Goal: Task Accomplishment & Management: Manage account settings

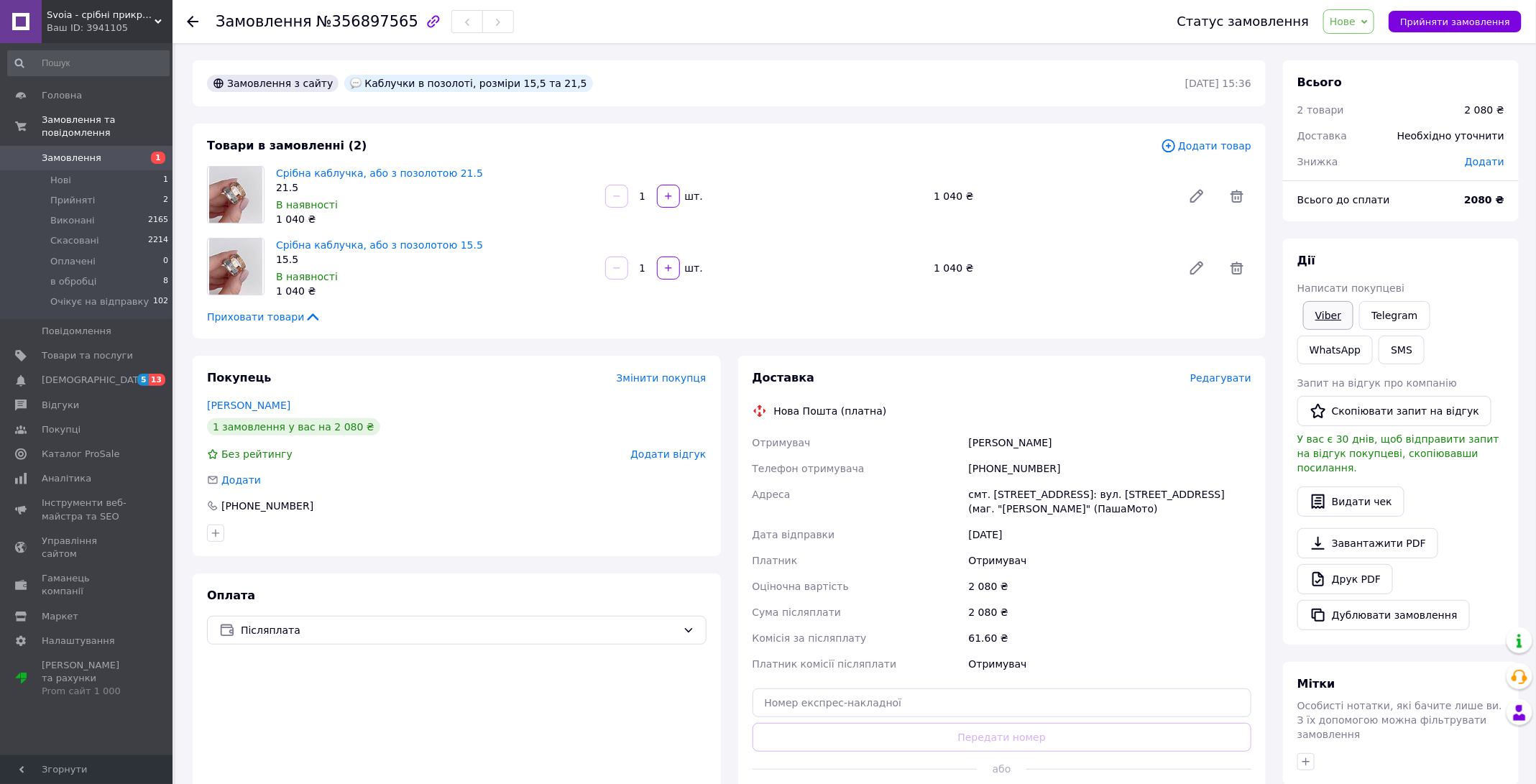
click at [1335, 316] on link "Viber" at bounding box center [1328, 316] width 50 height 29
click at [1342, 24] on span "Нове" at bounding box center [1343, 22] width 26 height 12
click at [1343, 54] on li "Прийнято" at bounding box center [1380, 50] width 112 height 22
click at [1340, 23] on span "Прийнято" at bounding box center [1331, 22] width 52 height 12
click at [1341, 109] on li "в обробці" at bounding box center [1354, 115] width 112 height 22
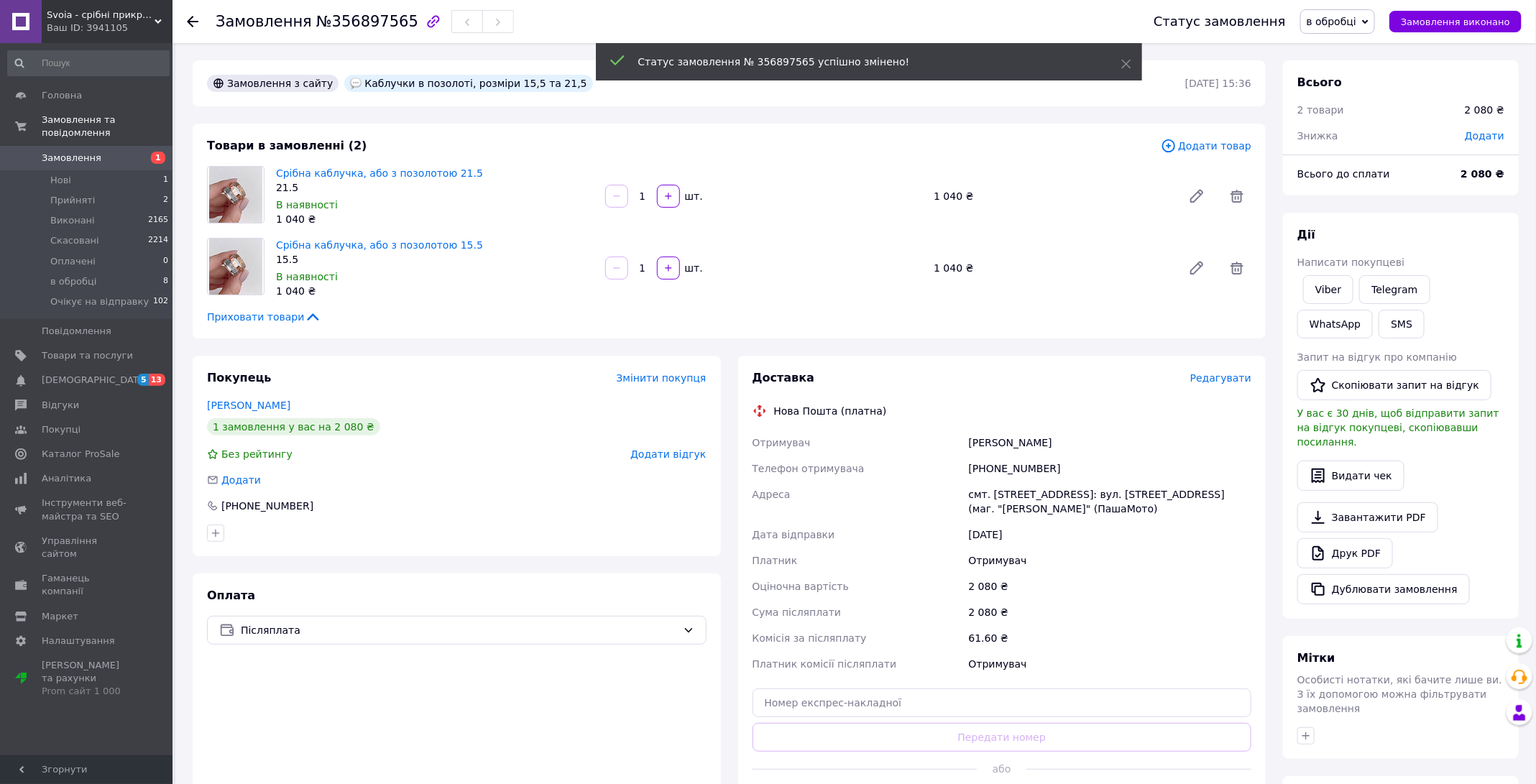
click at [76, 201] on span "Прийняті" at bounding box center [73, 200] width 45 height 13
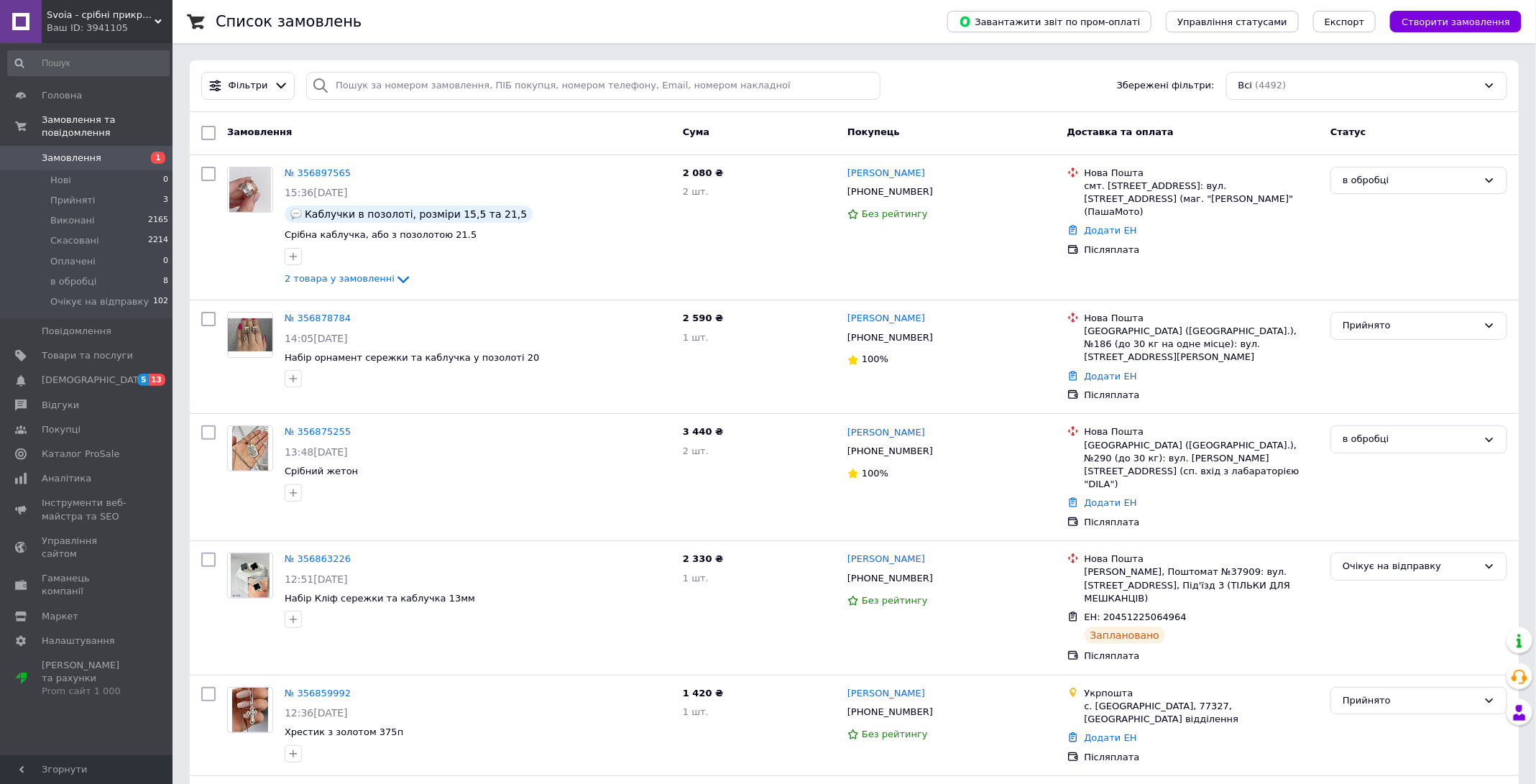
click at [76, 201] on span "Прийняті" at bounding box center [73, 200] width 45 height 13
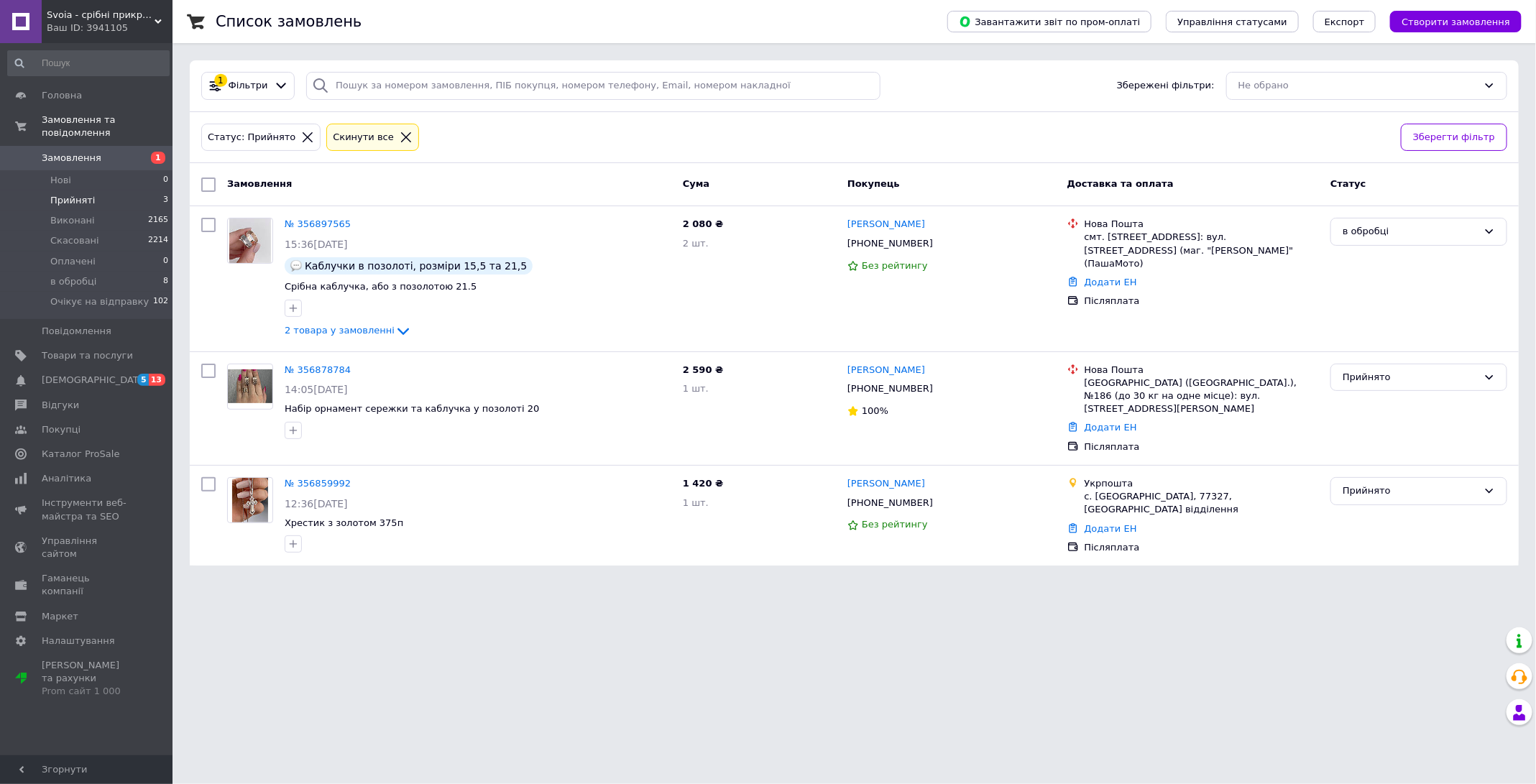
click at [399, 138] on icon at bounding box center [406, 137] width 13 height 13
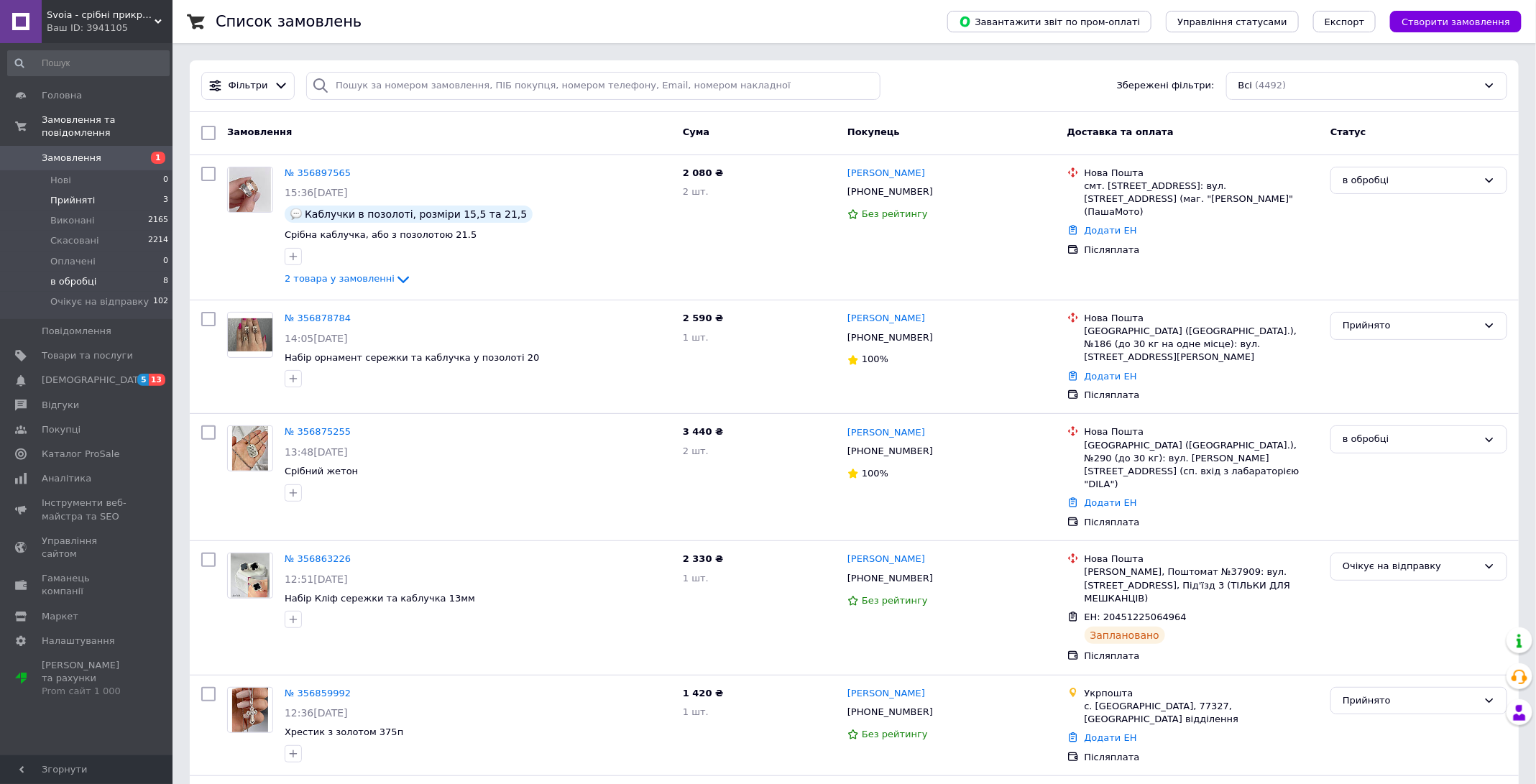
click at [84, 284] on span "в обробці" at bounding box center [73, 281] width 46 height 13
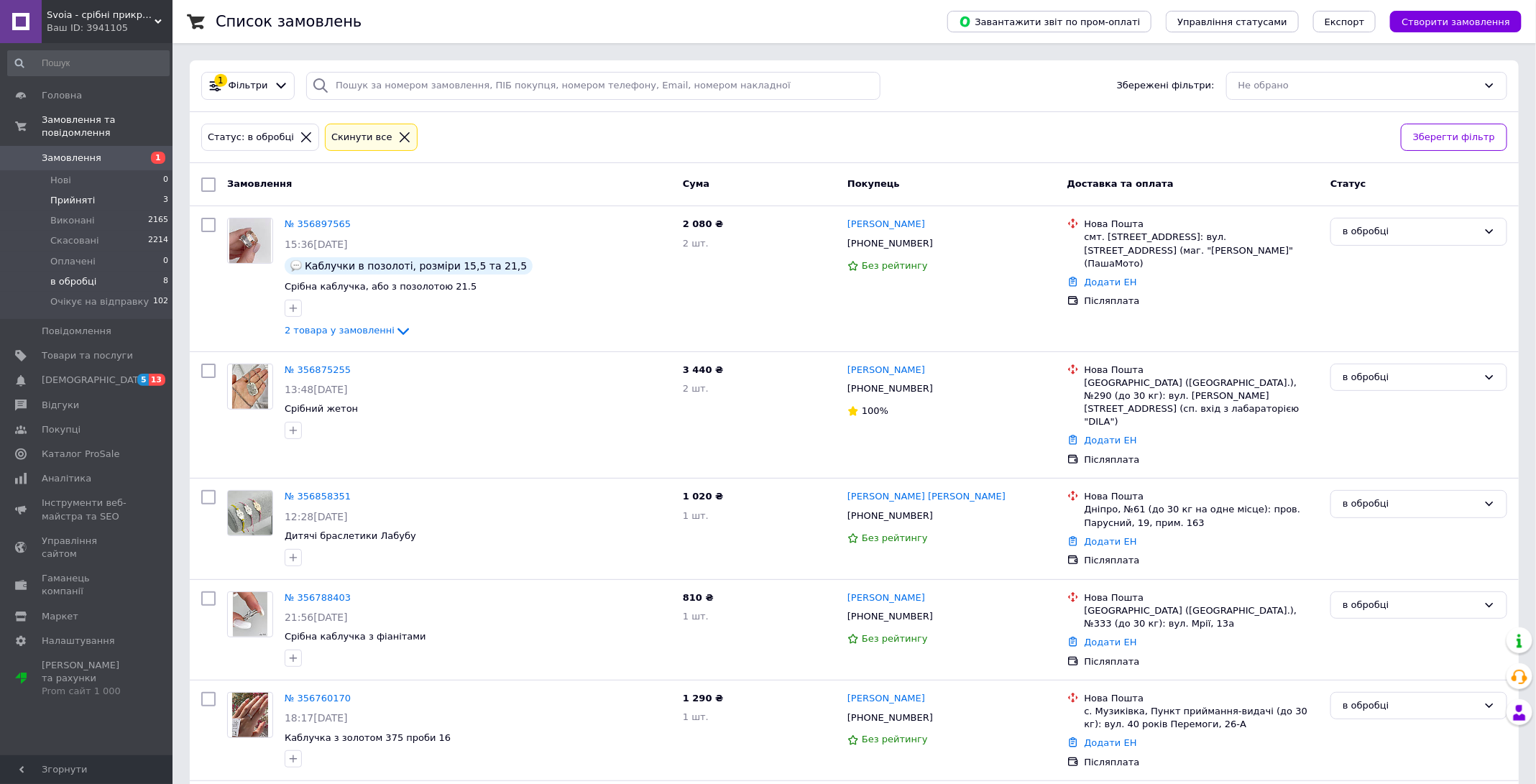
click at [77, 195] on span "Прийняті" at bounding box center [73, 200] width 45 height 13
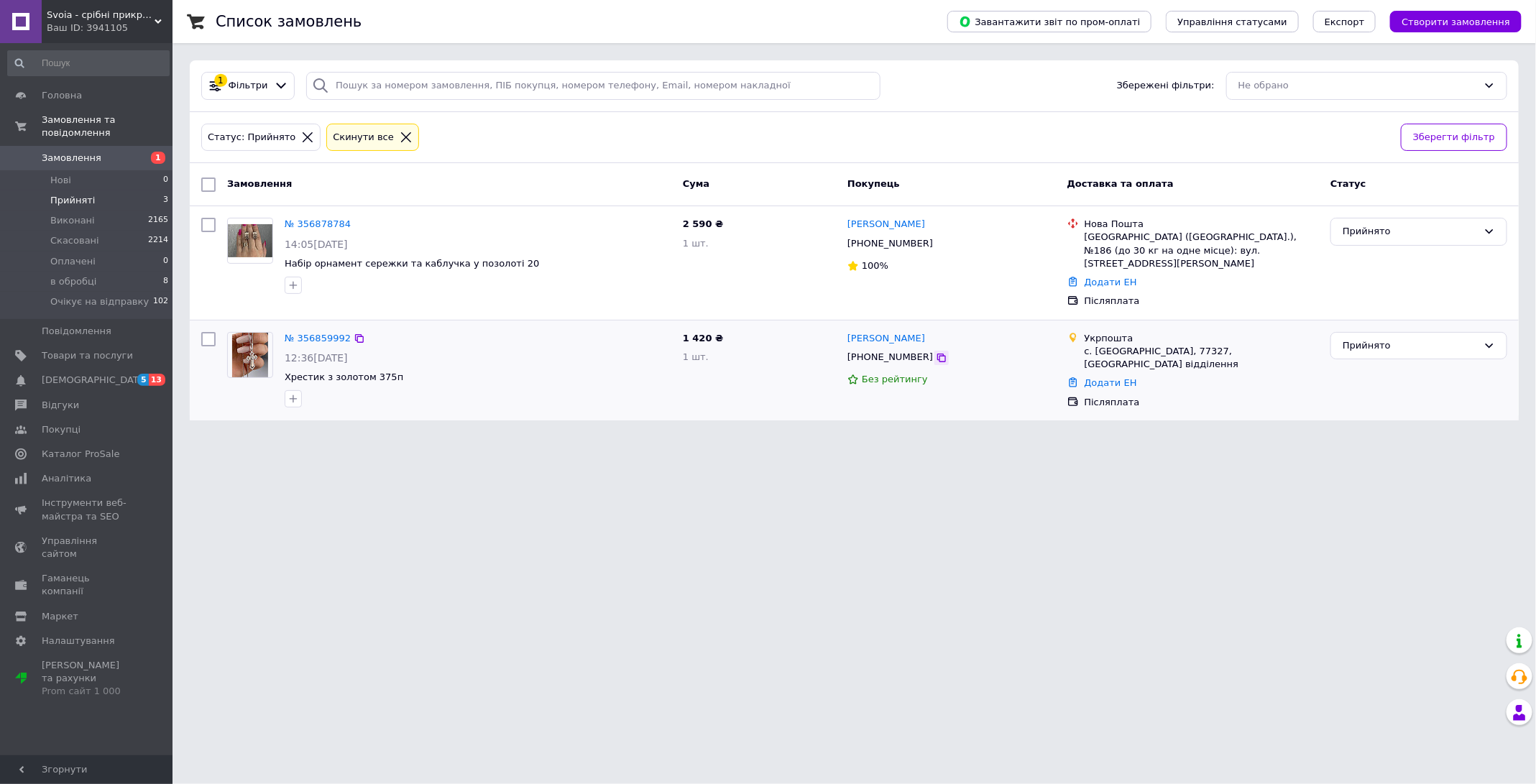
click at [936, 352] on icon at bounding box center [942, 358] width 12 height 12
click at [401, 151] on div "Cкинути все" at bounding box center [372, 138] width 98 height 34
click at [399, 139] on icon at bounding box center [406, 137] width 13 height 13
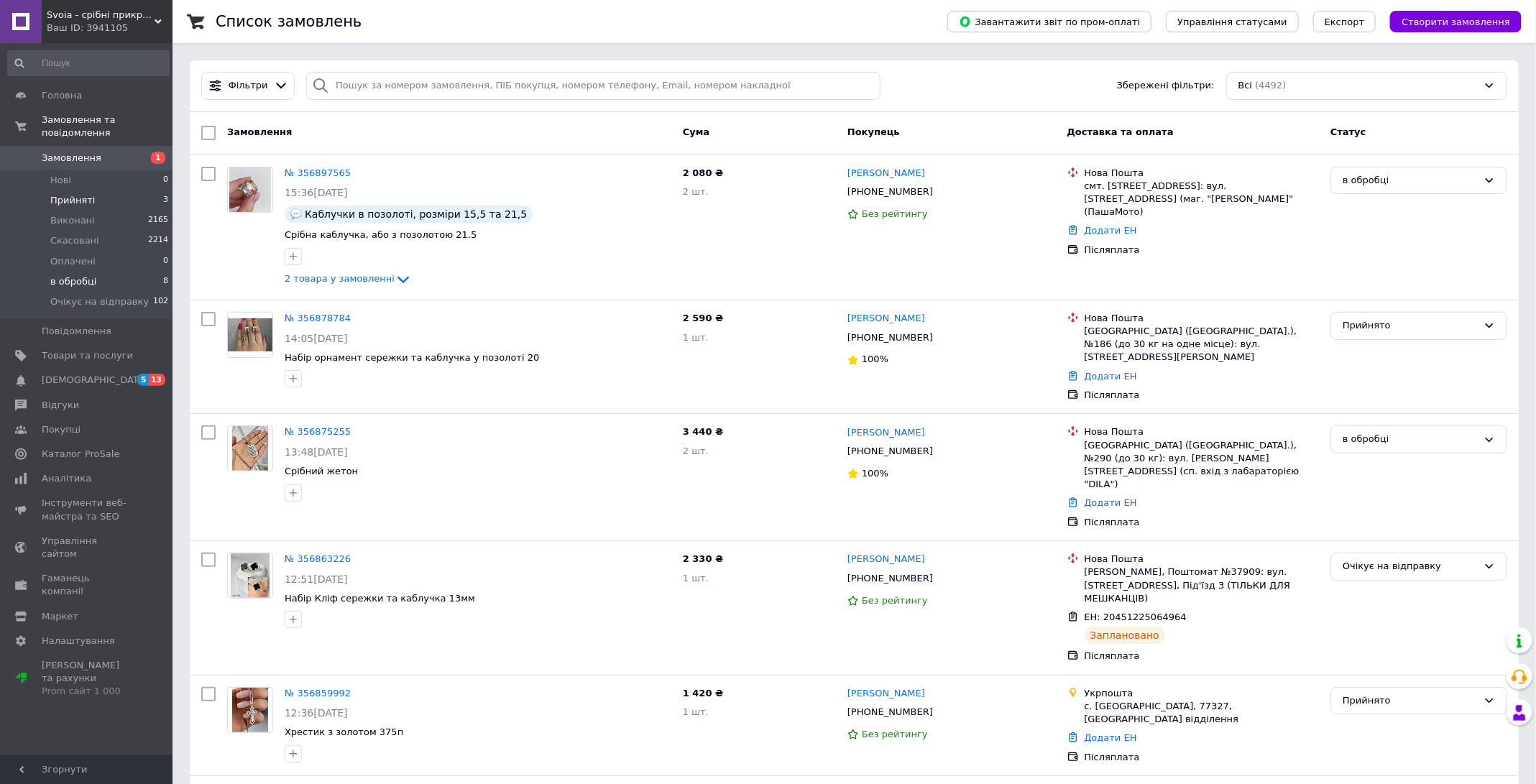
click at [60, 281] on span "в обробці" at bounding box center [73, 281] width 46 height 13
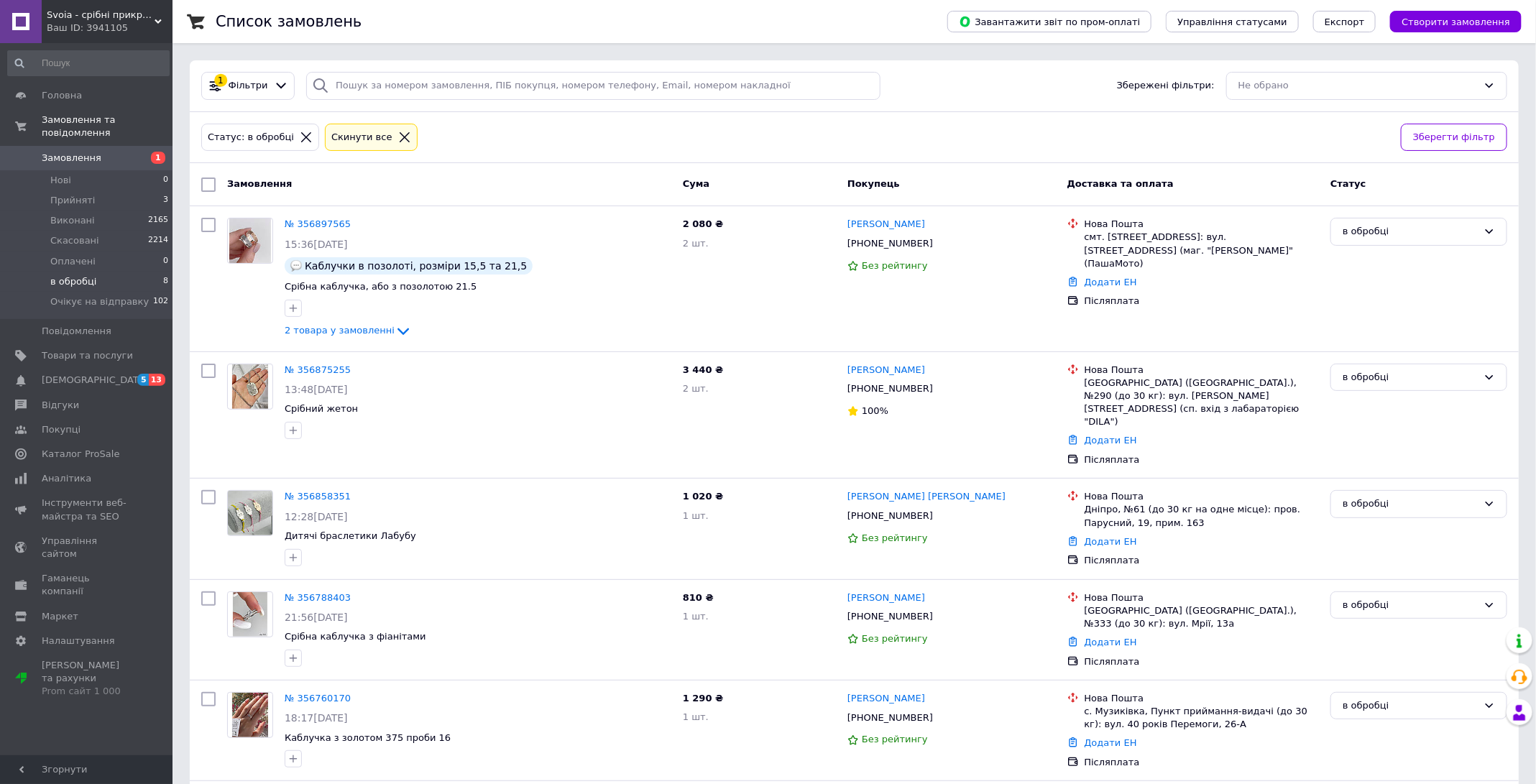
scroll to position [441, 0]
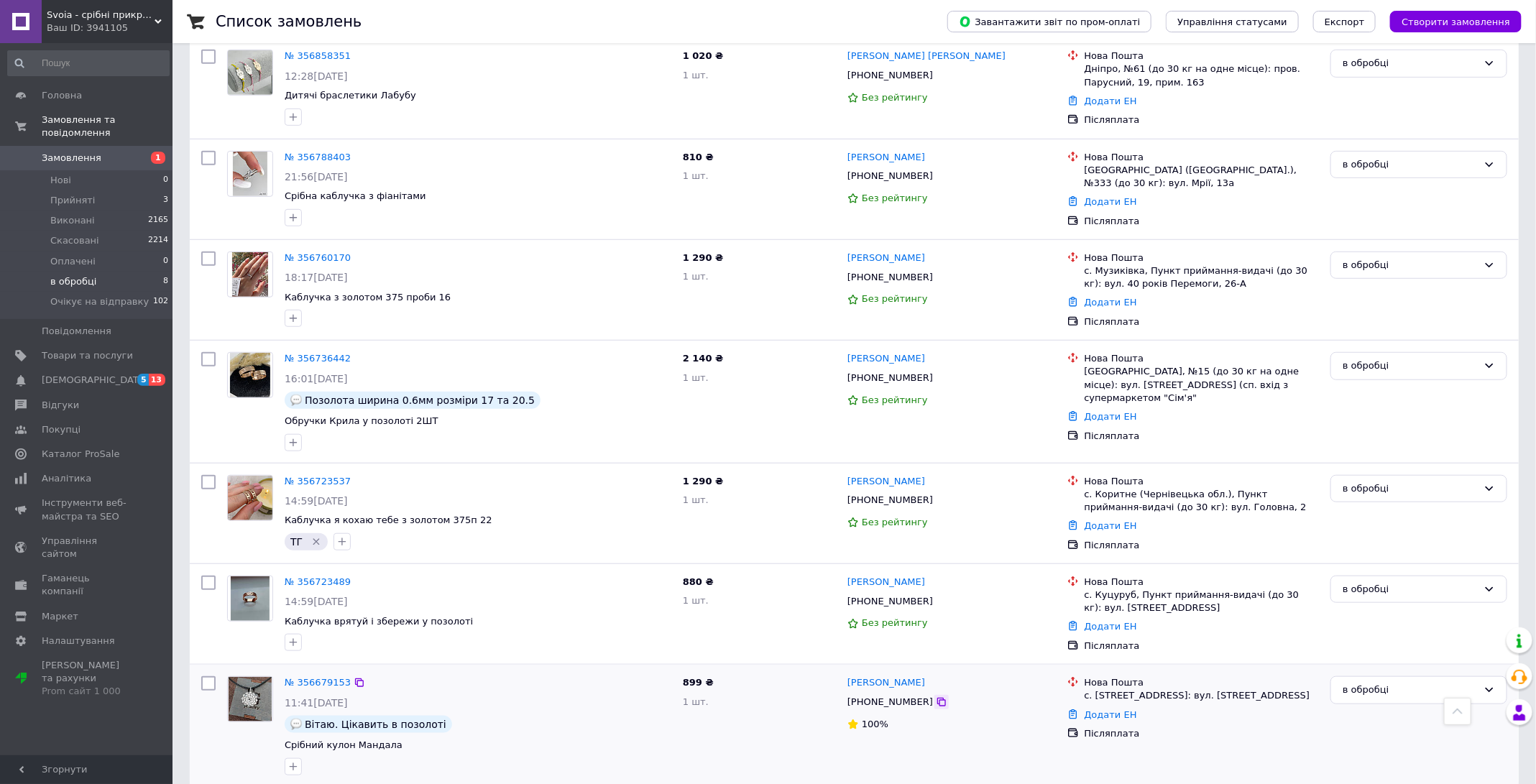
click at [934, 695] on div at bounding box center [942, 702] width 14 height 14
click at [936, 696] on icon at bounding box center [942, 701] width 12 height 12
click at [937, 496] on icon at bounding box center [942, 501] width 9 height 9
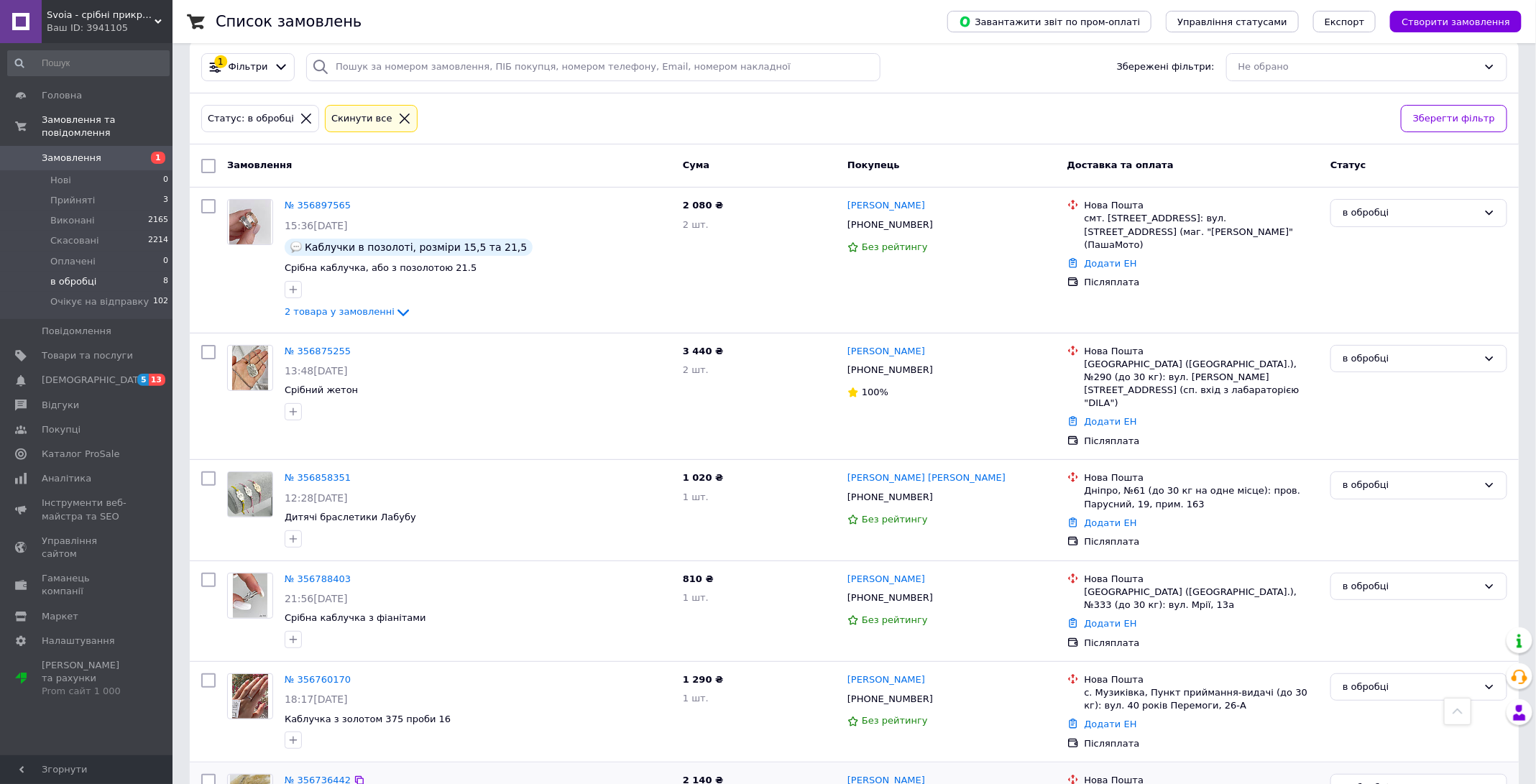
scroll to position [0, 0]
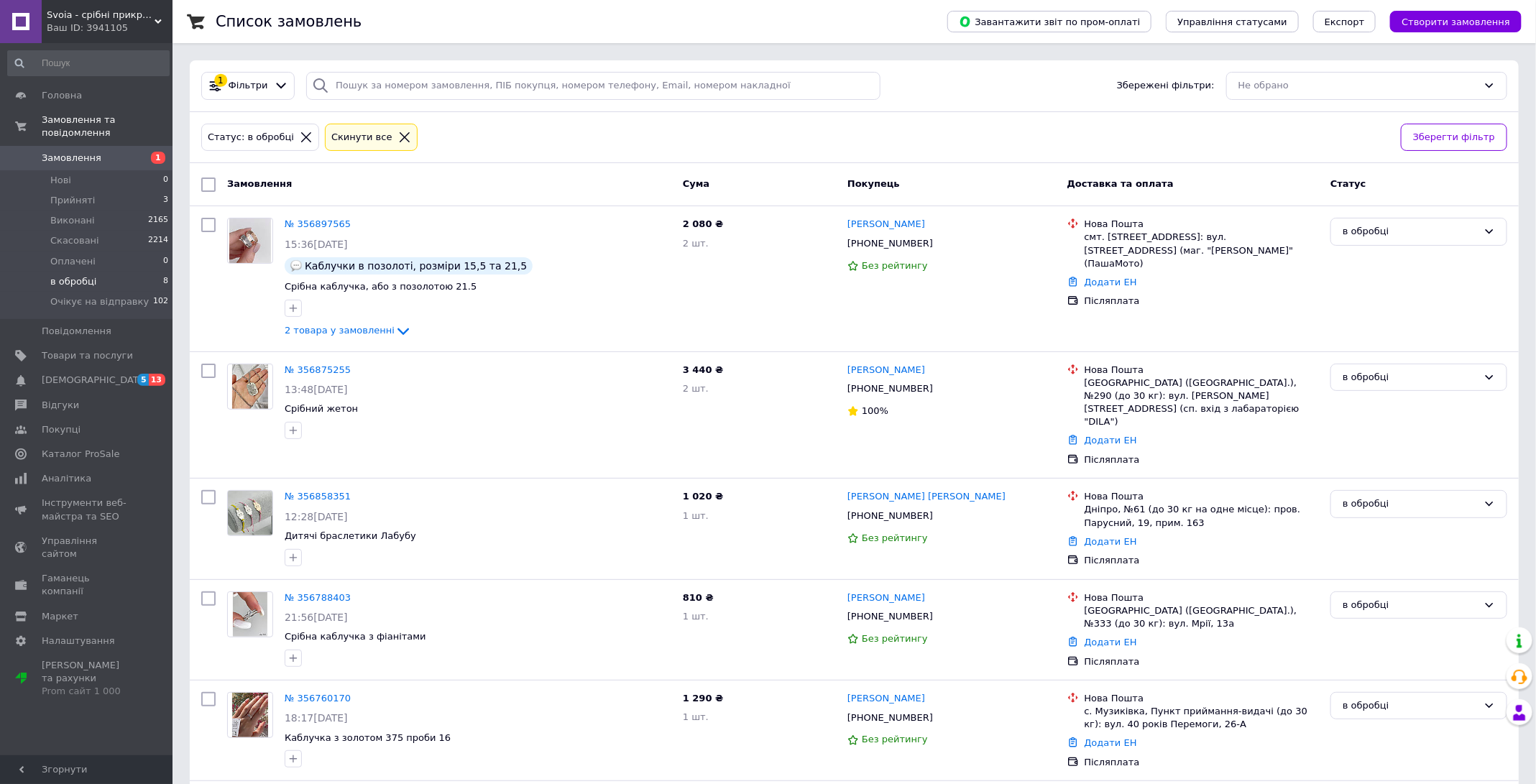
click at [398, 134] on icon at bounding box center [405, 137] width 13 height 13
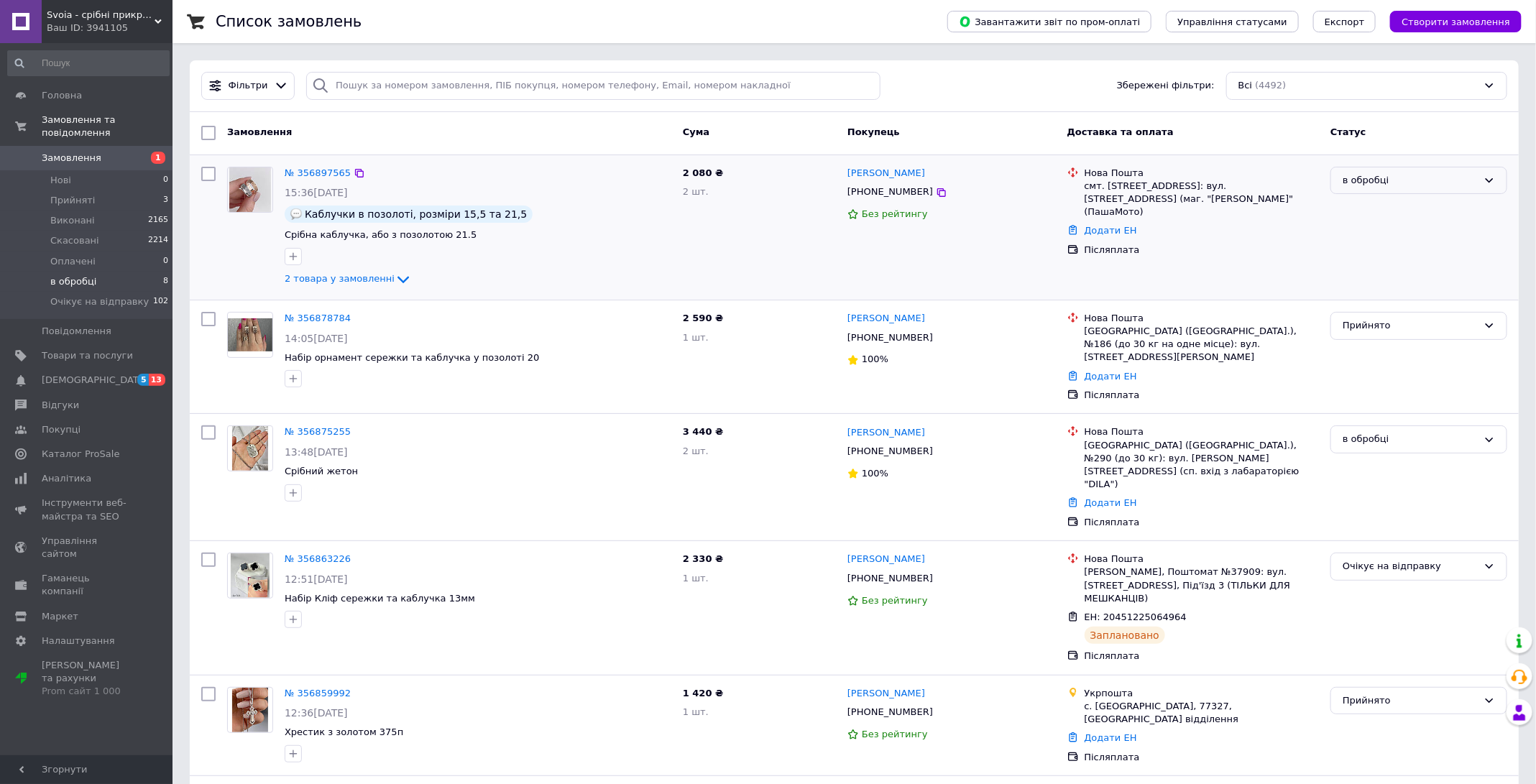
click at [1415, 182] on div "в обробці" at bounding box center [1410, 181] width 135 height 15
click at [1390, 259] on li "Скасовано" at bounding box center [1418, 263] width 175 height 27
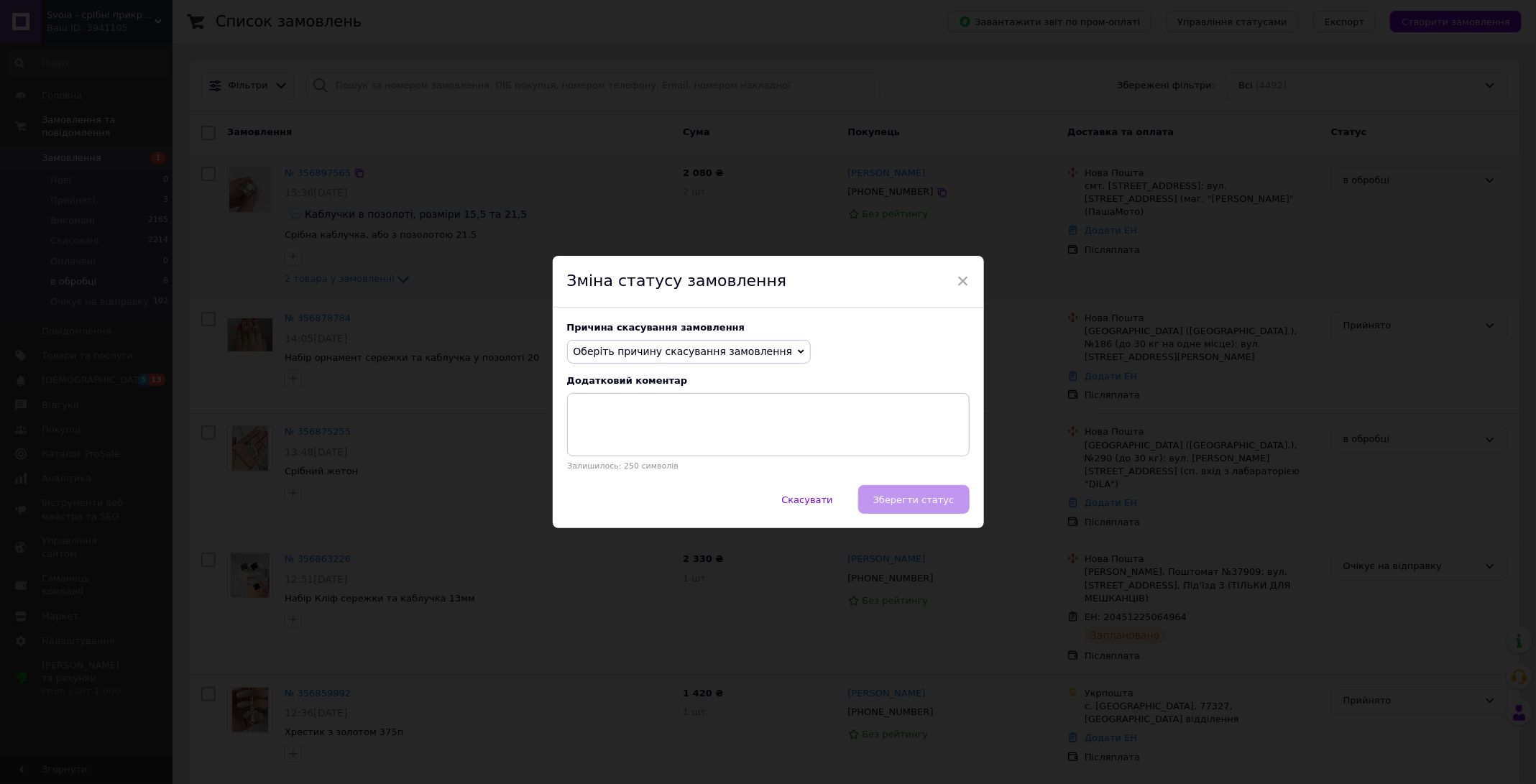
click at [750, 348] on span "Оберіть причину скасування замовлення" at bounding box center [683, 351] width 219 height 12
click at [707, 392] on li "Немає різновиду товару" at bounding box center [689, 399] width 243 height 20
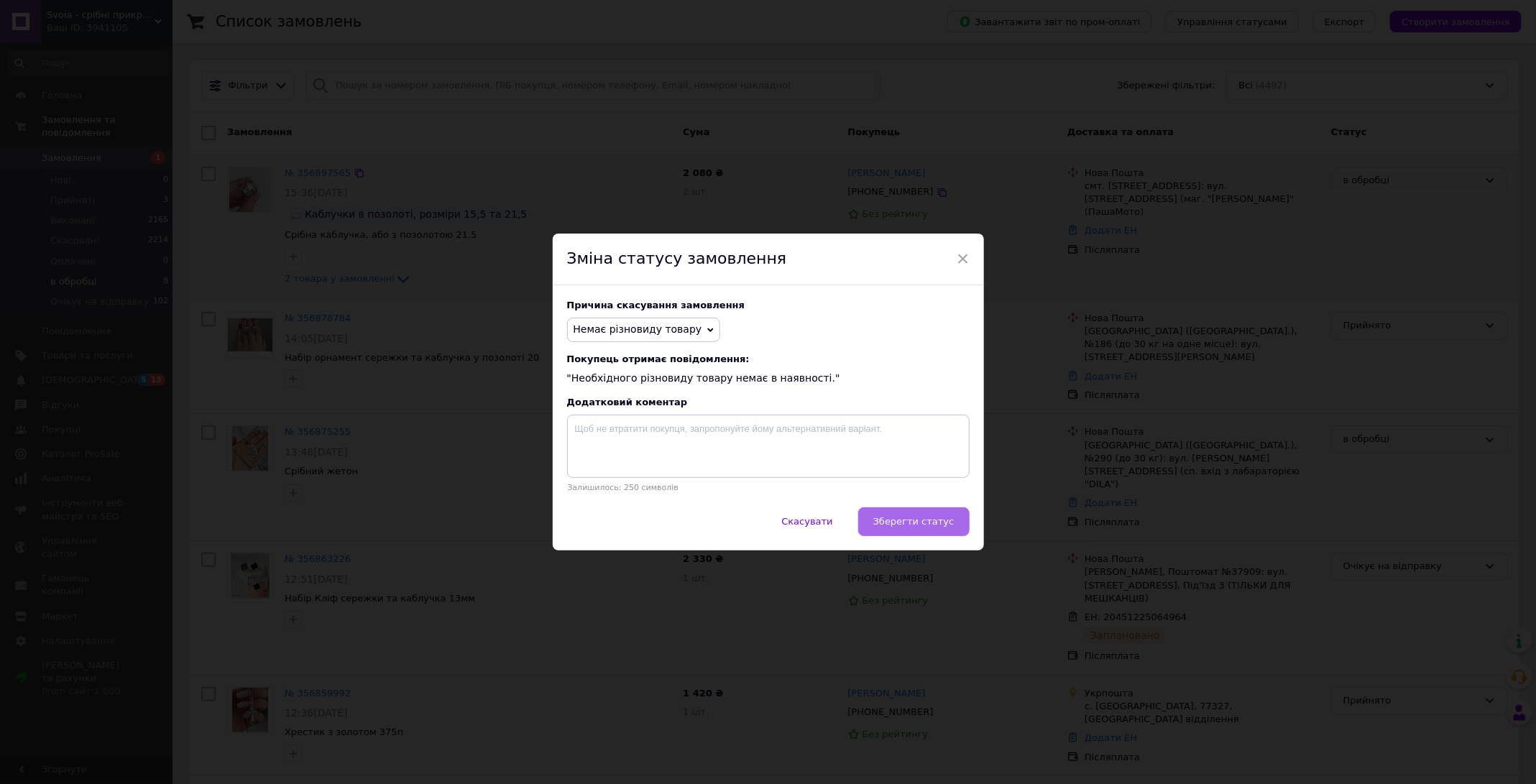
click at [932, 516] on span "Зберегти статус" at bounding box center [914, 521] width 81 height 11
